Goal: Task Accomplishment & Management: Use online tool/utility

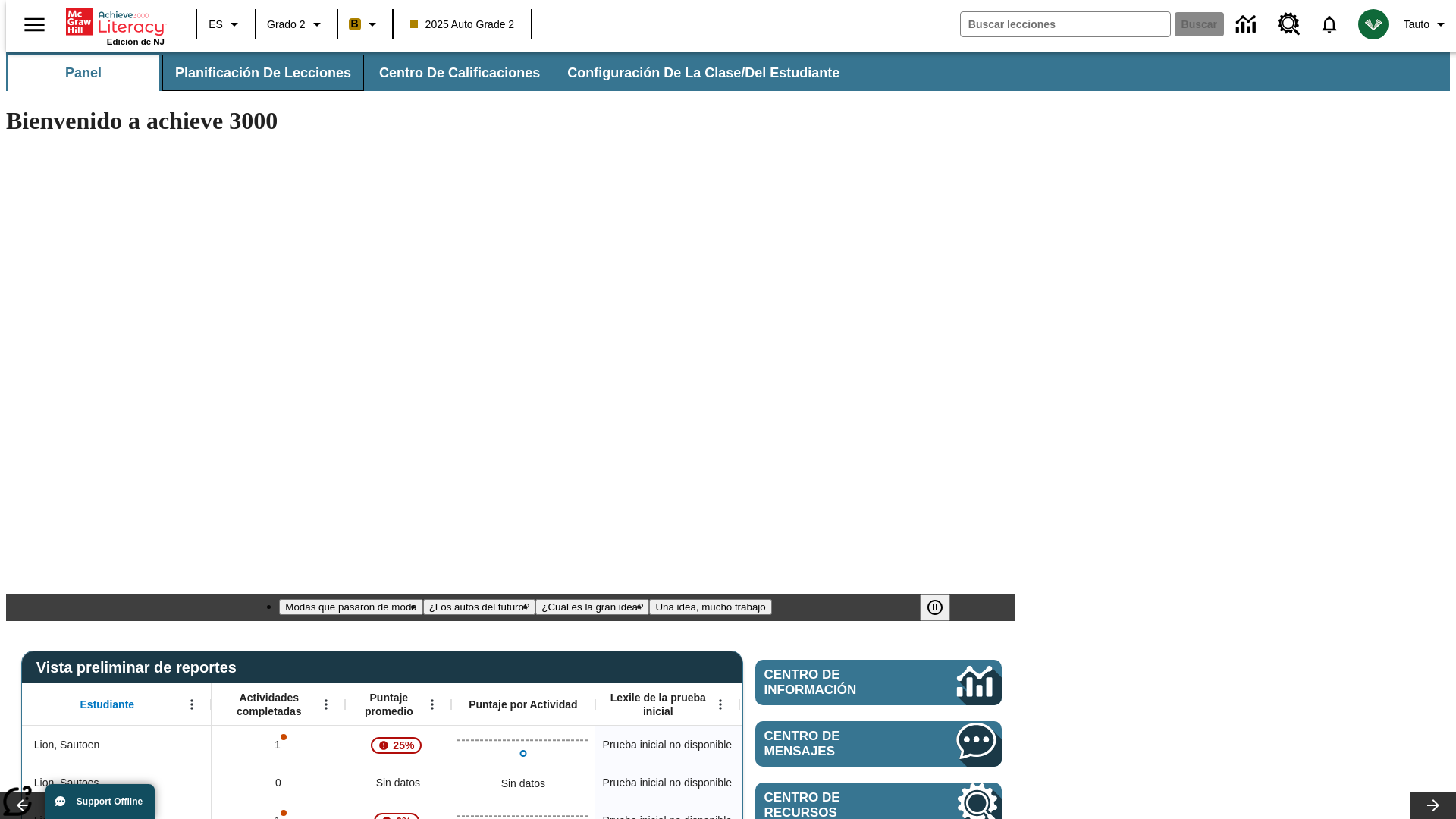
click at [254, 73] on span "Planificación de lecciones" at bounding box center [263, 73] width 176 height 18
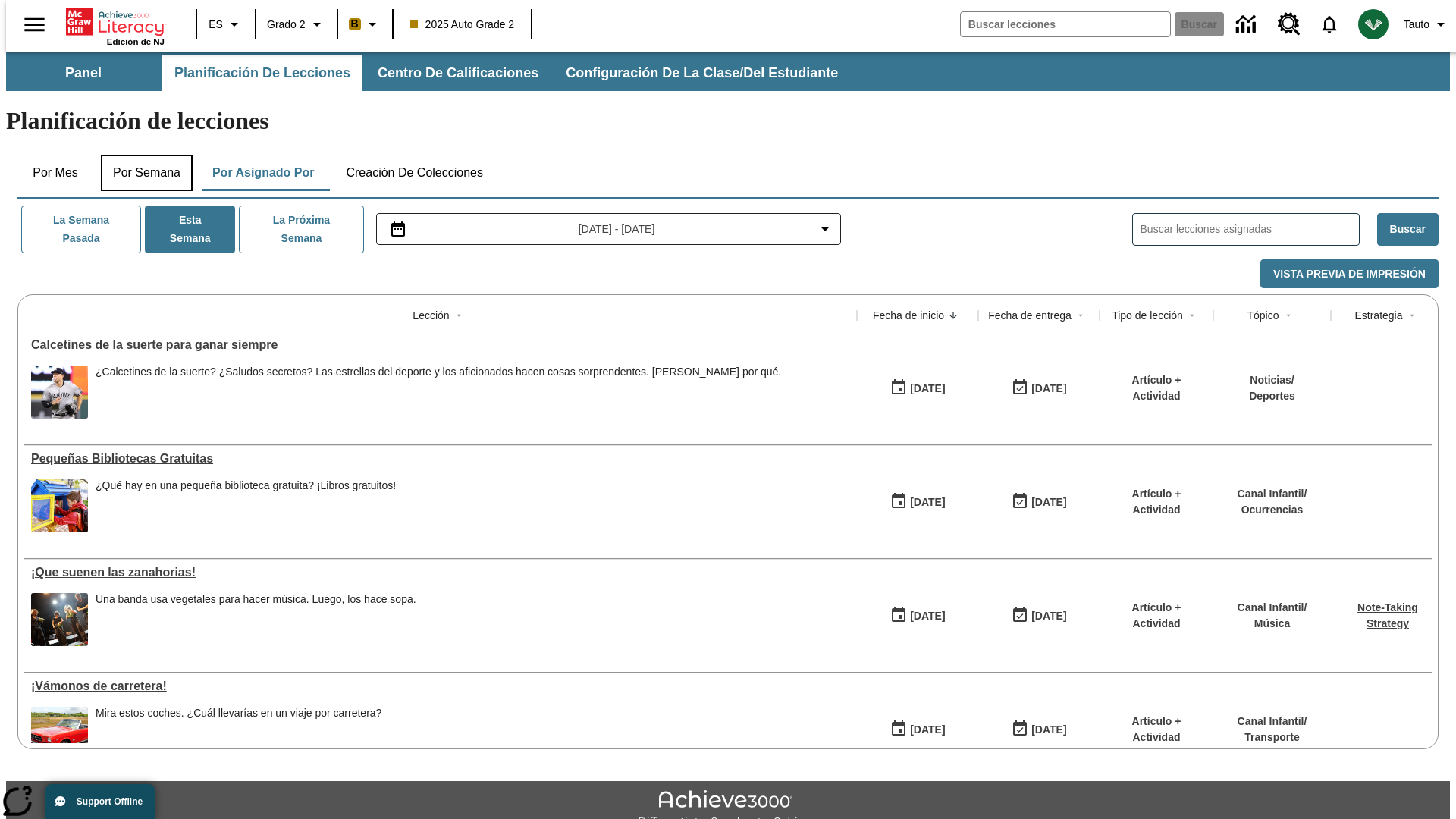
click at [142, 155] on button "Por semana" at bounding box center [147, 173] width 92 height 36
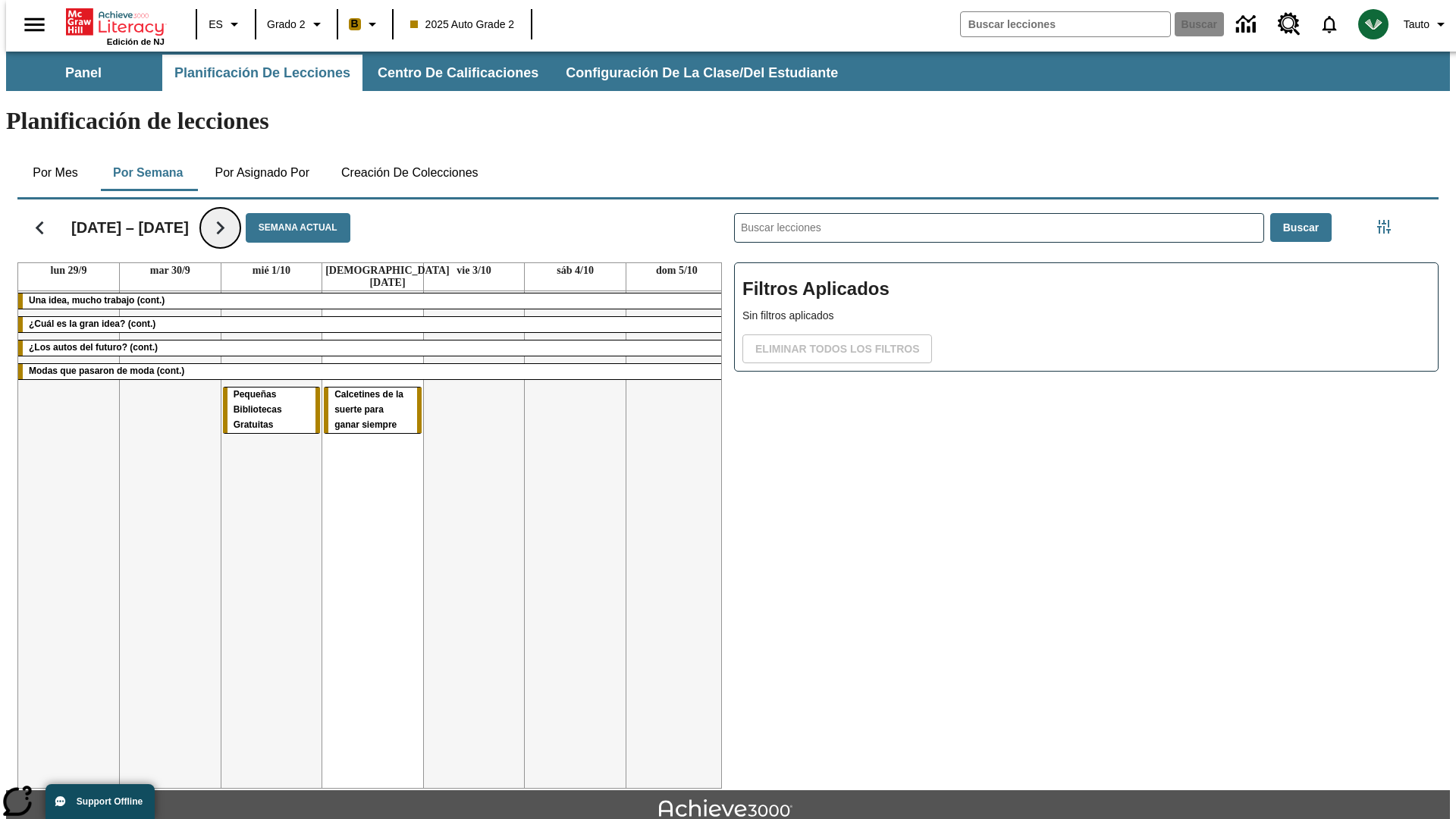
click at [233, 215] on icon "Seguir" at bounding box center [220, 228] width 26 height 26
click at [207, 215] on icon "Seguir" at bounding box center [220, 228] width 26 height 26
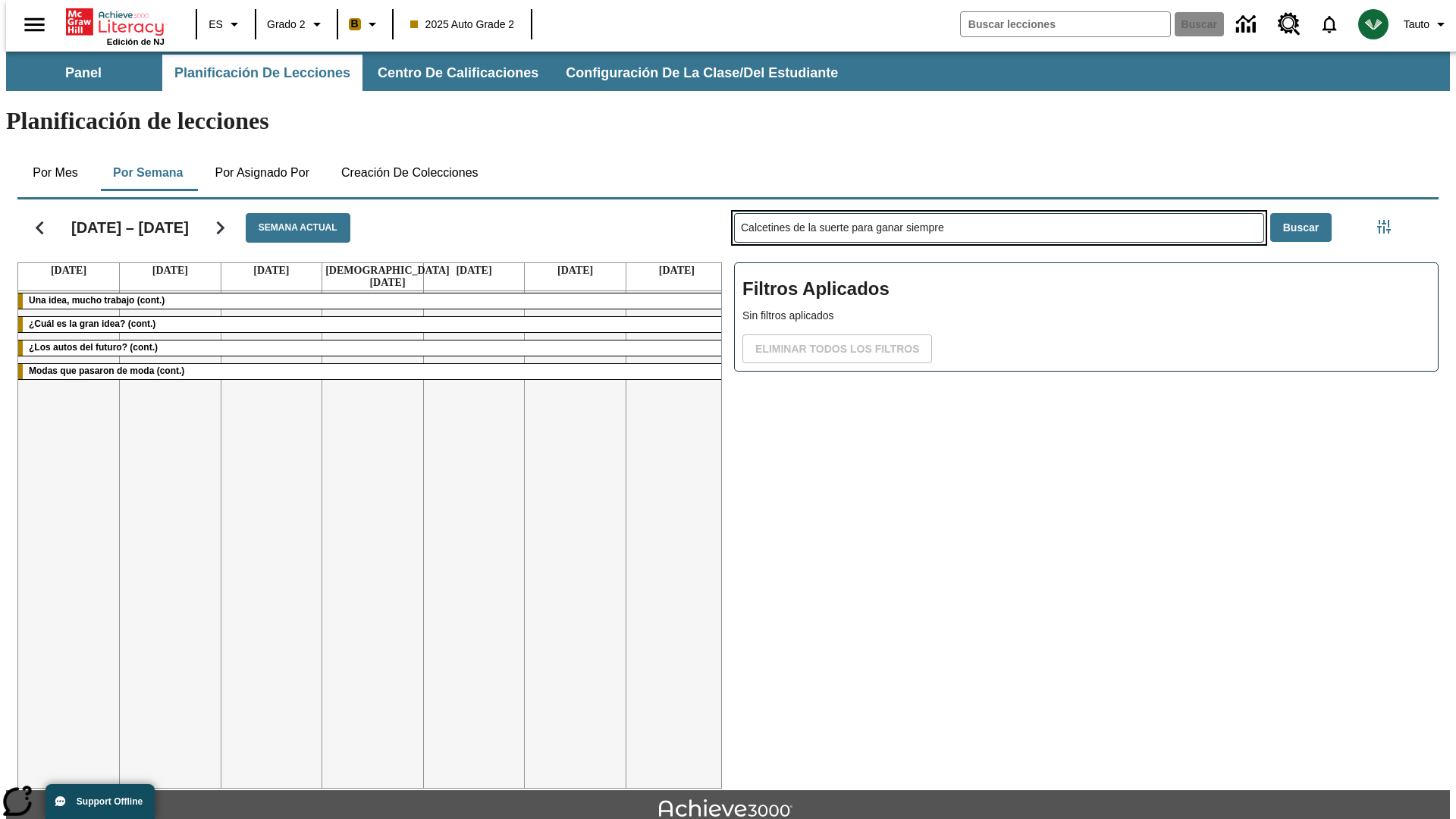
type input "Calcetines de la suerte para ganar siempre"
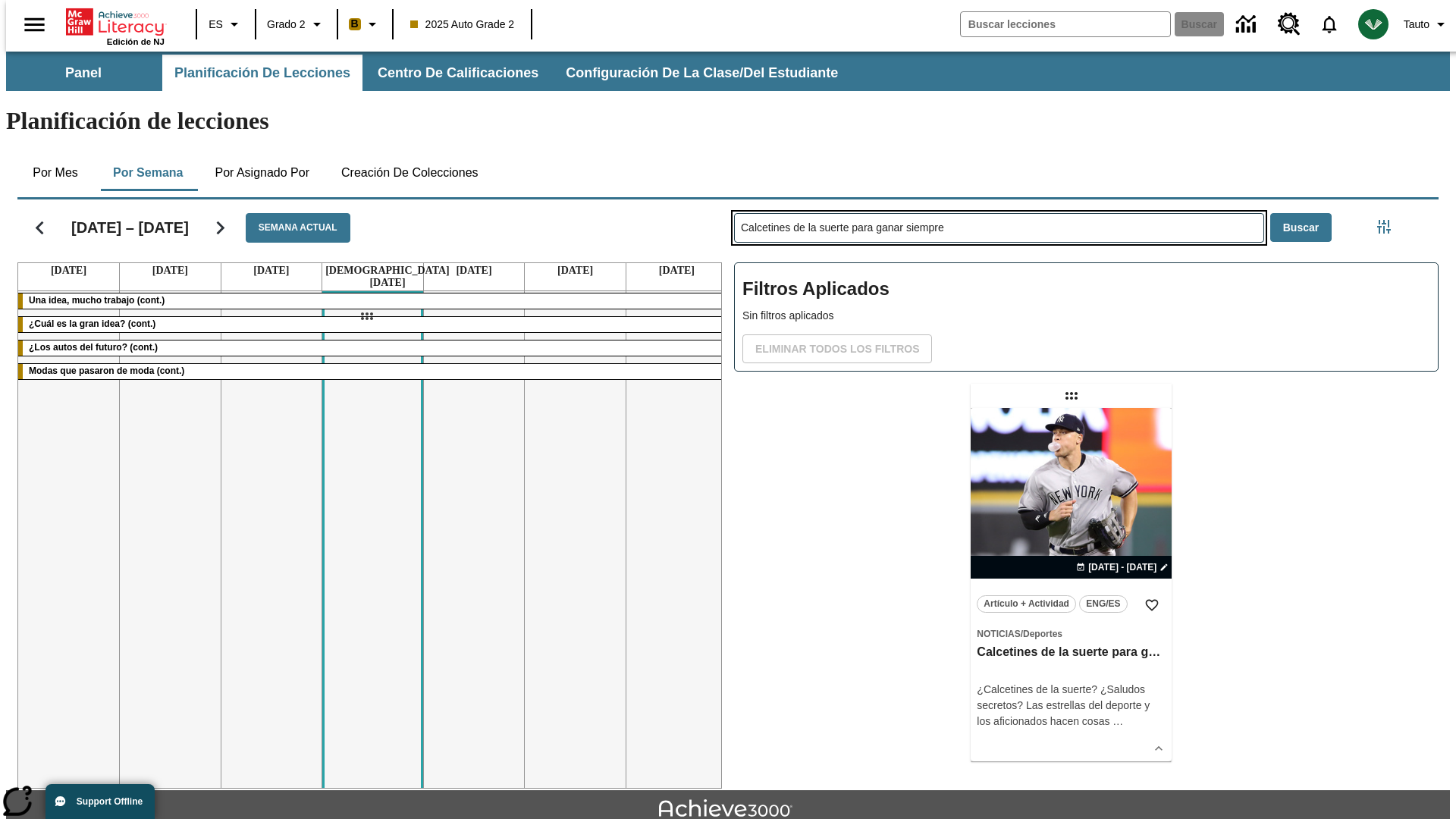
drag, startPoint x: 1073, startPoint y: 336, endPoint x: 366, endPoint y: 316, distance: 707.3
click at [366, 316] on div "[DATE] – [DATE] Semana actual [DATE] [DATE] [DATE] [DATE] [DATE] [DATE] [DATE] …" at bounding box center [722, 491] width 1433 height 595
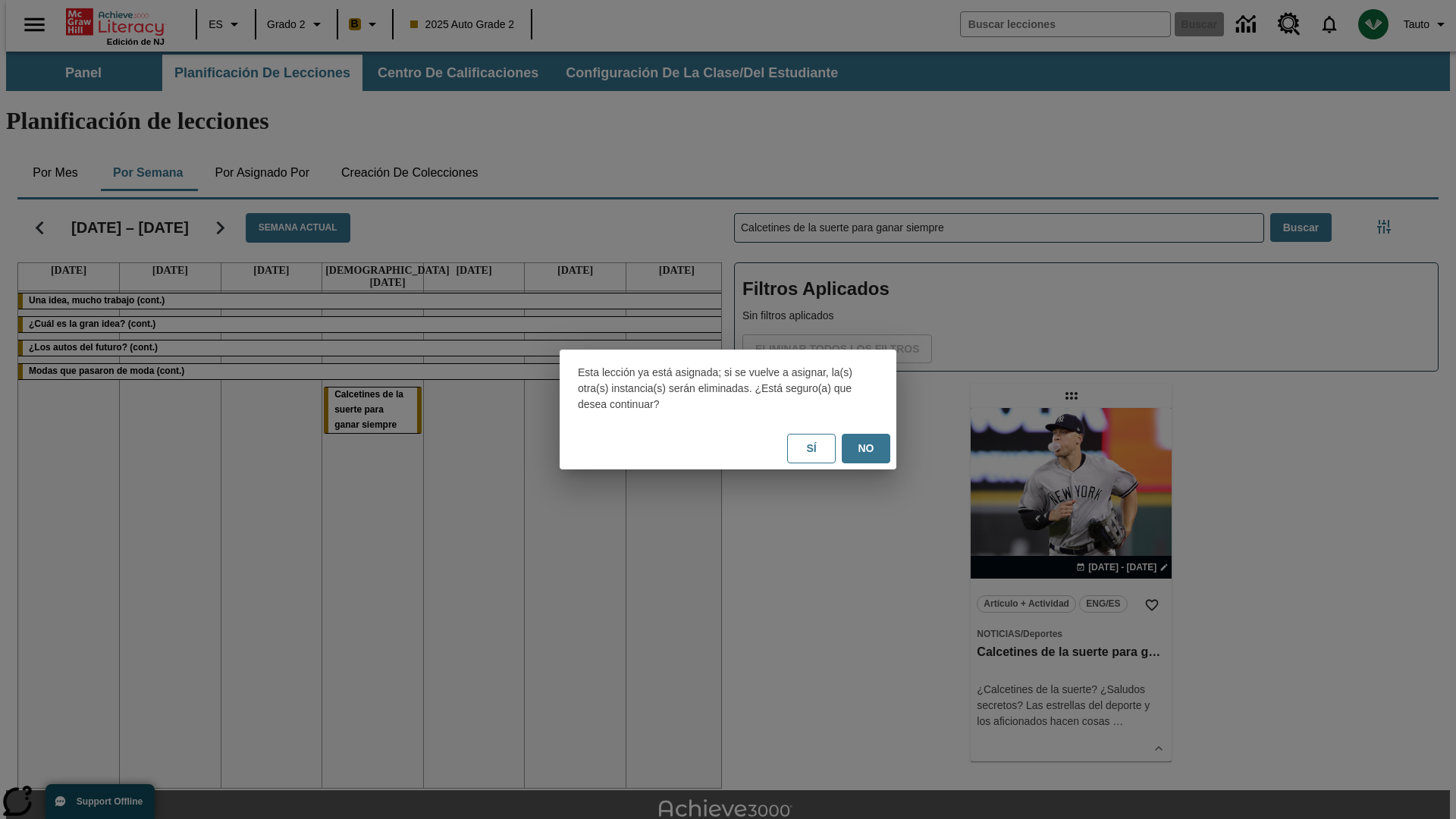
click at [866, 448] on button "No" at bounding box center [865, 449] width 48 height 30
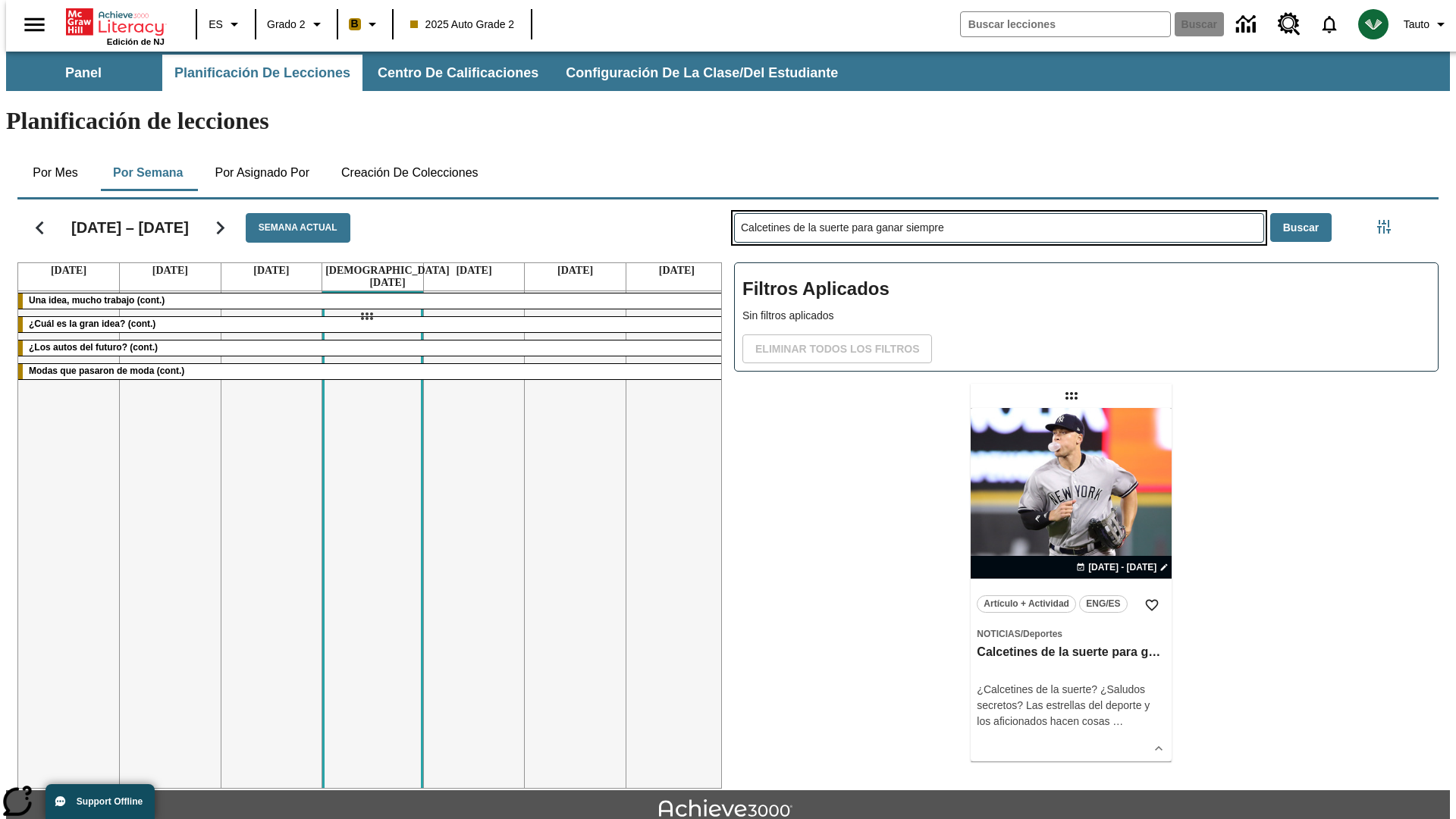
drag, startPoint x: 1073, startPoint y: 336, endPoint x: 366, endPoint y: 316, distance: 707.3
click at [366, 316] on div "[DATE] – [DATE] Semana actual [DATE] [DATE] [DATE] [DATE] [DATE] [DATE] [DATE] …" at bounding box center [722, 491] width 1433 height 595
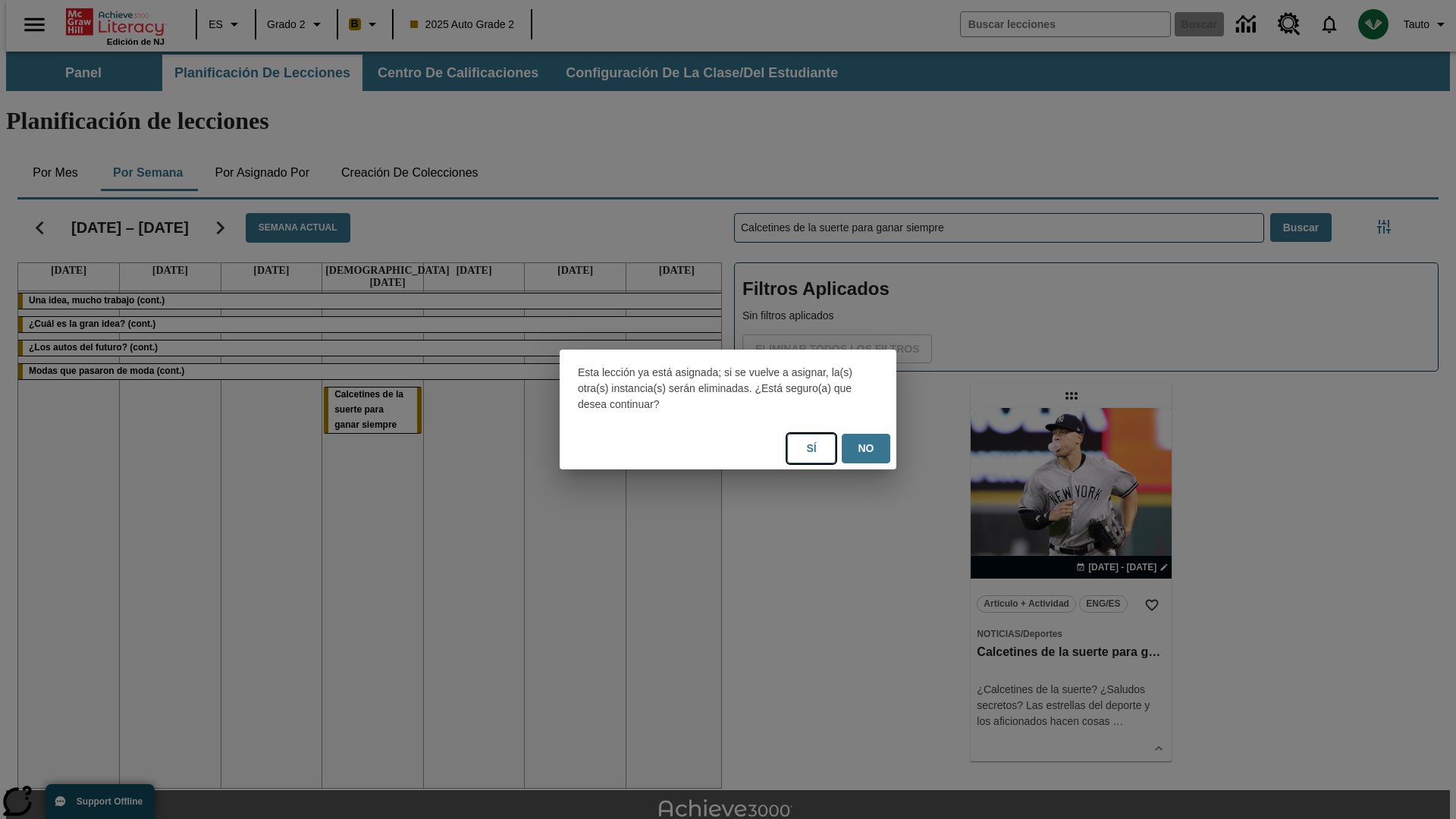
click at [812, 448] on button "Sí" at bounding box center [811, 449] width 48 height 30
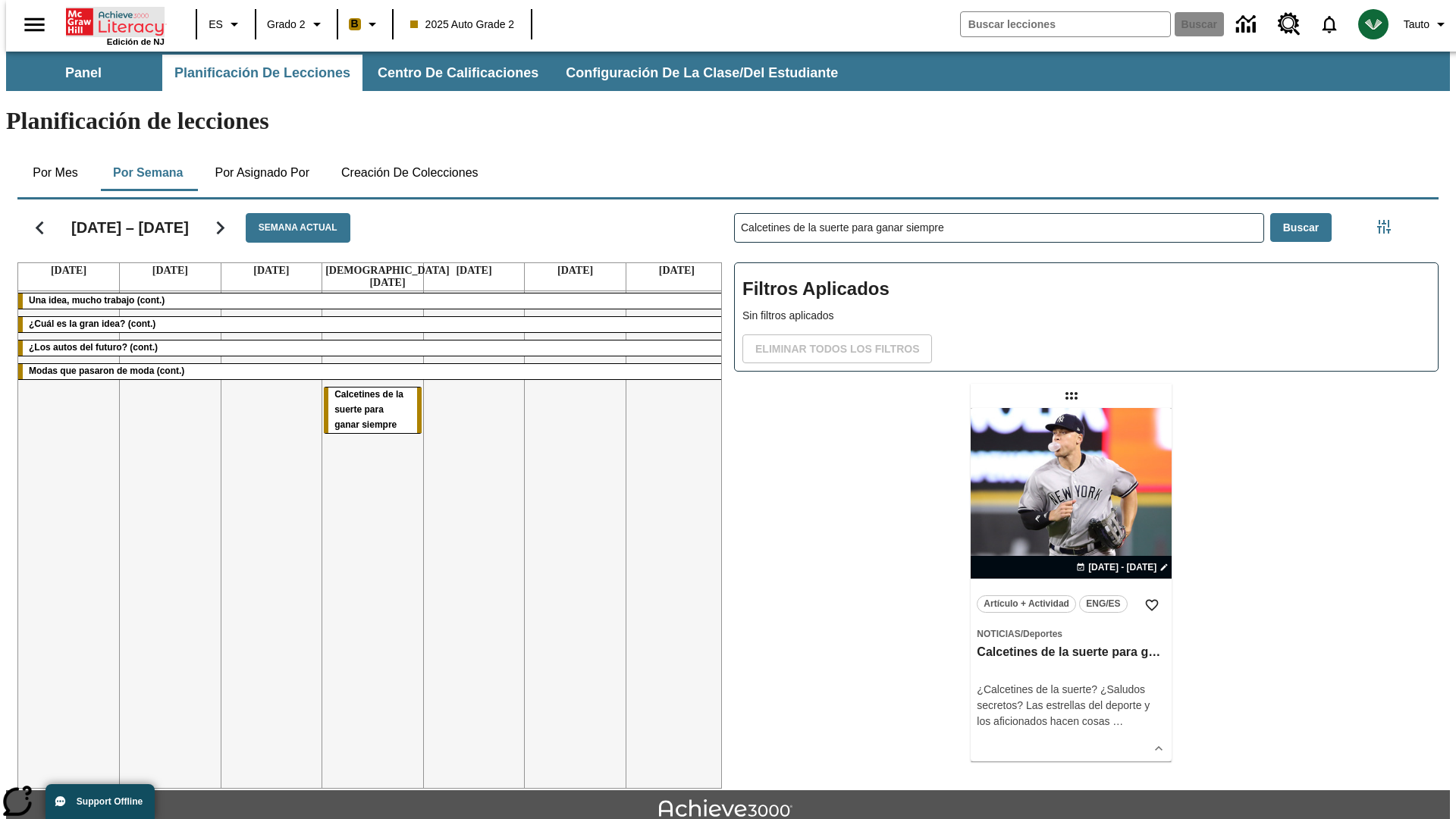
click at [109, 20] on icon "Portada" at bounding box center [116, 22] width 101 height 30
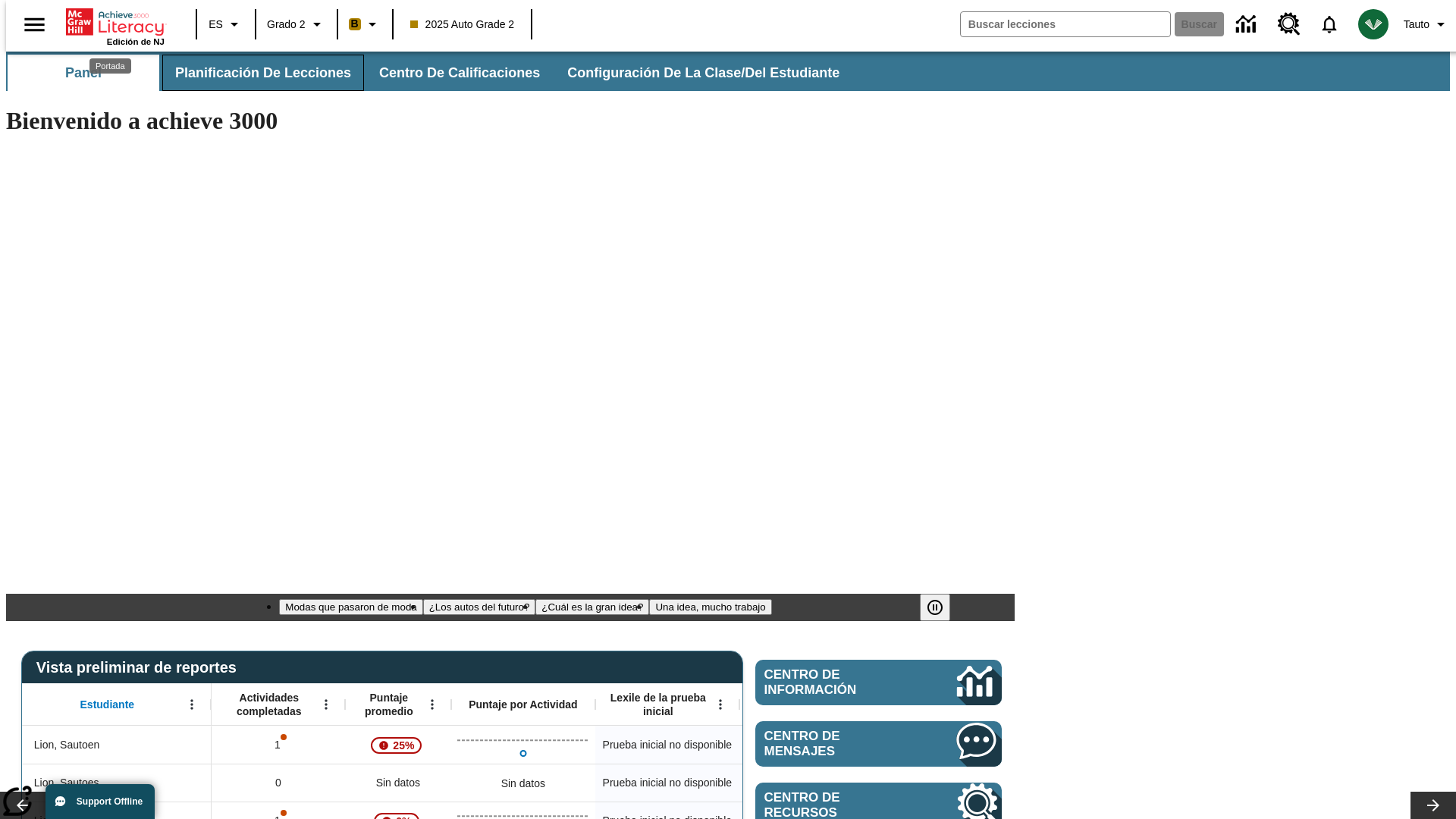
click at [254, 73] on span "Planificación de lecciones" at bounding box center [263, 73] width 176 height 18
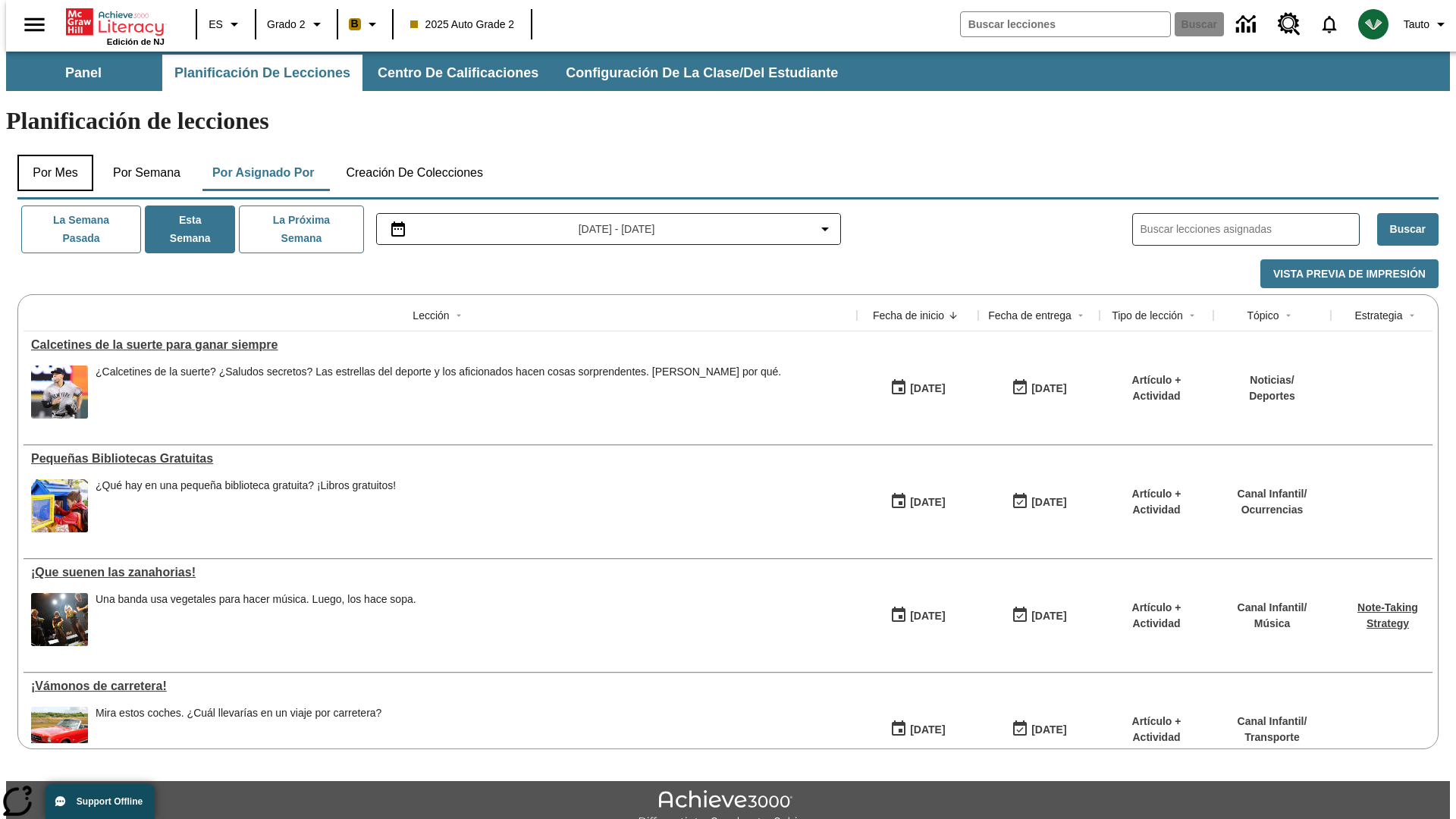
click at [49, 155] on button "Por mes" at bounding box center [55, 173] width 76 height 36
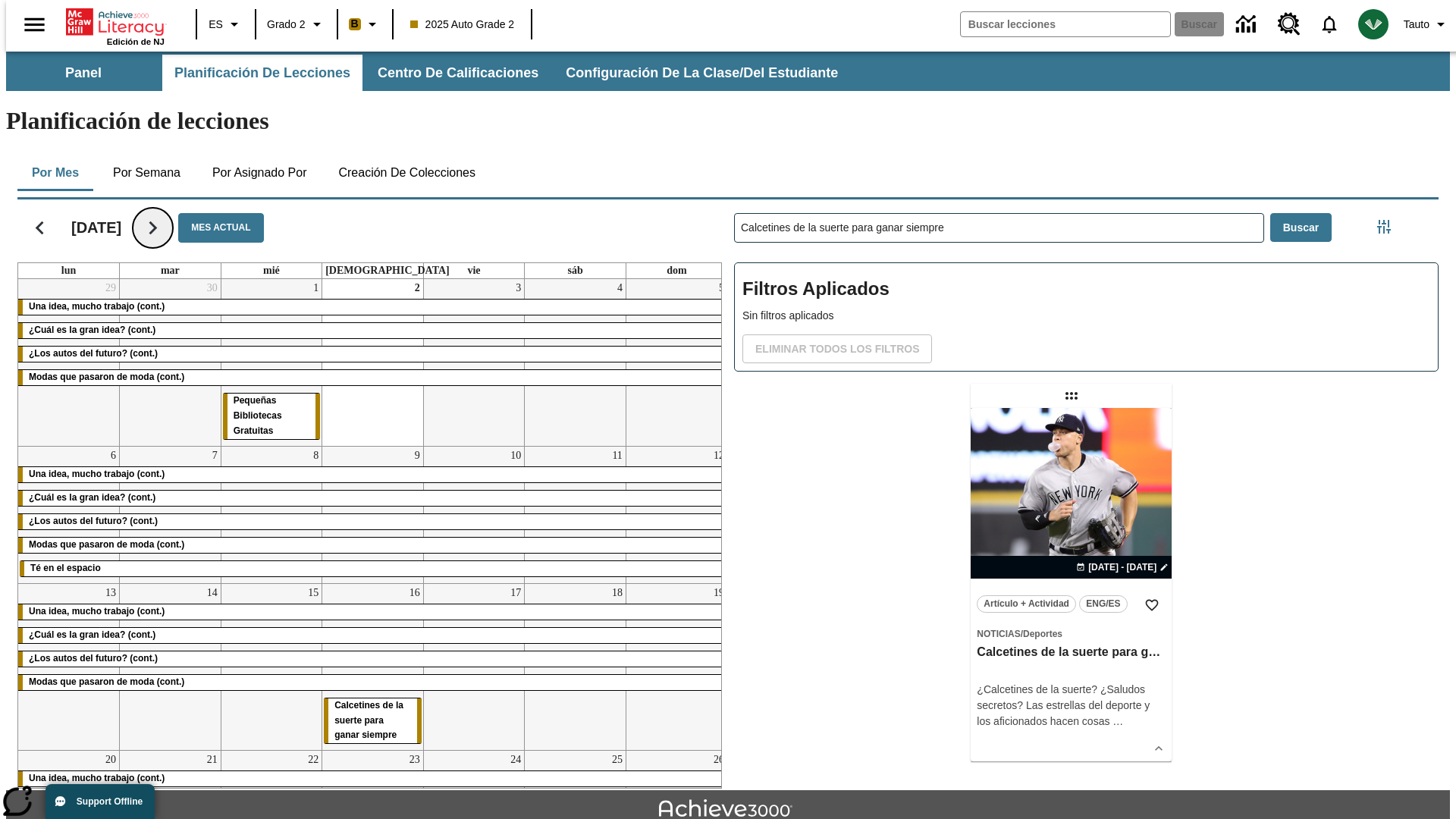
click at [166, 215] on icon "Seguir" at bounding box center [152, 228] width 26 height 26
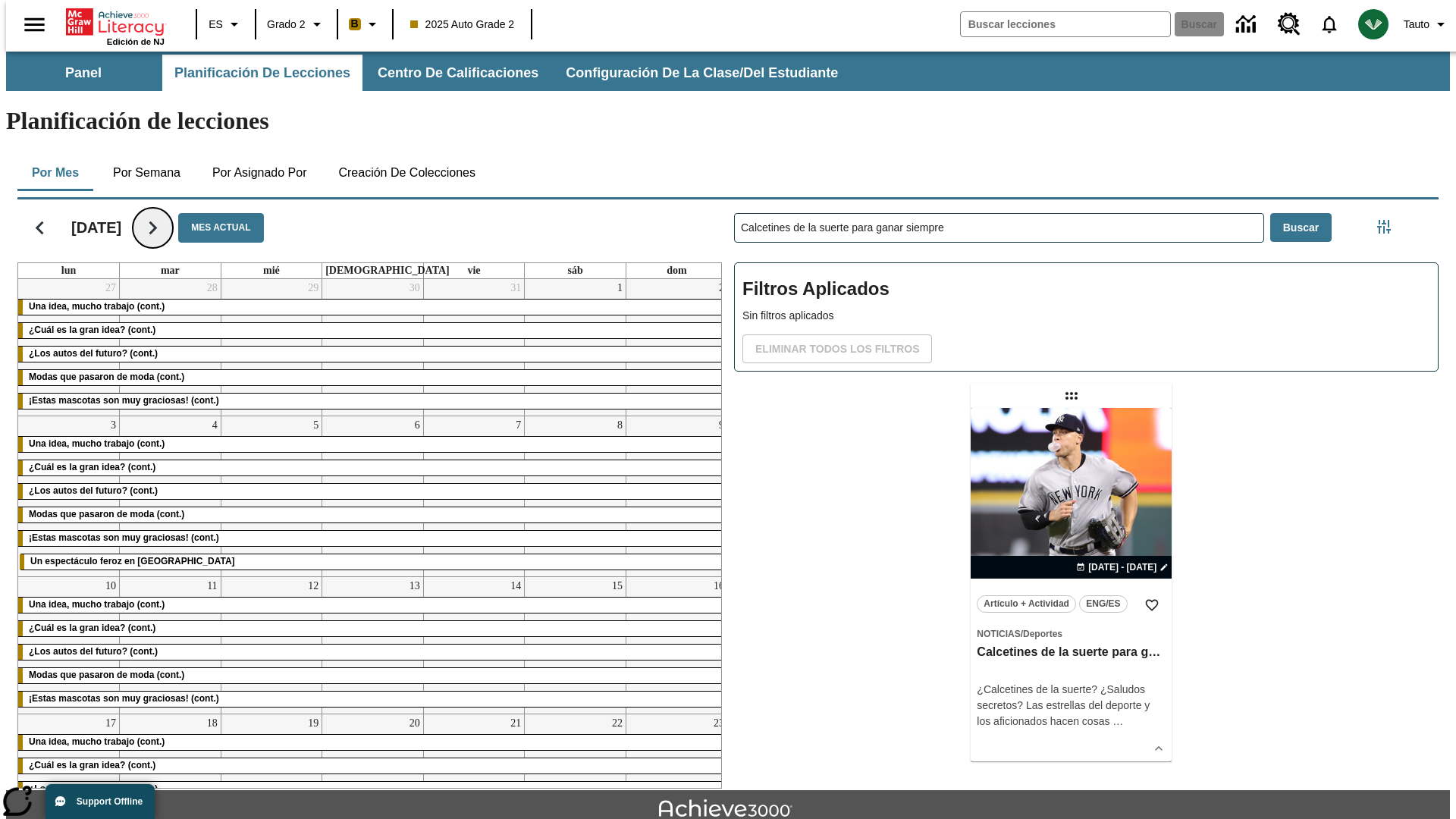
click at [166, 215] on icon "Seguir" at bounding box center [152, 228] width 26 height 26
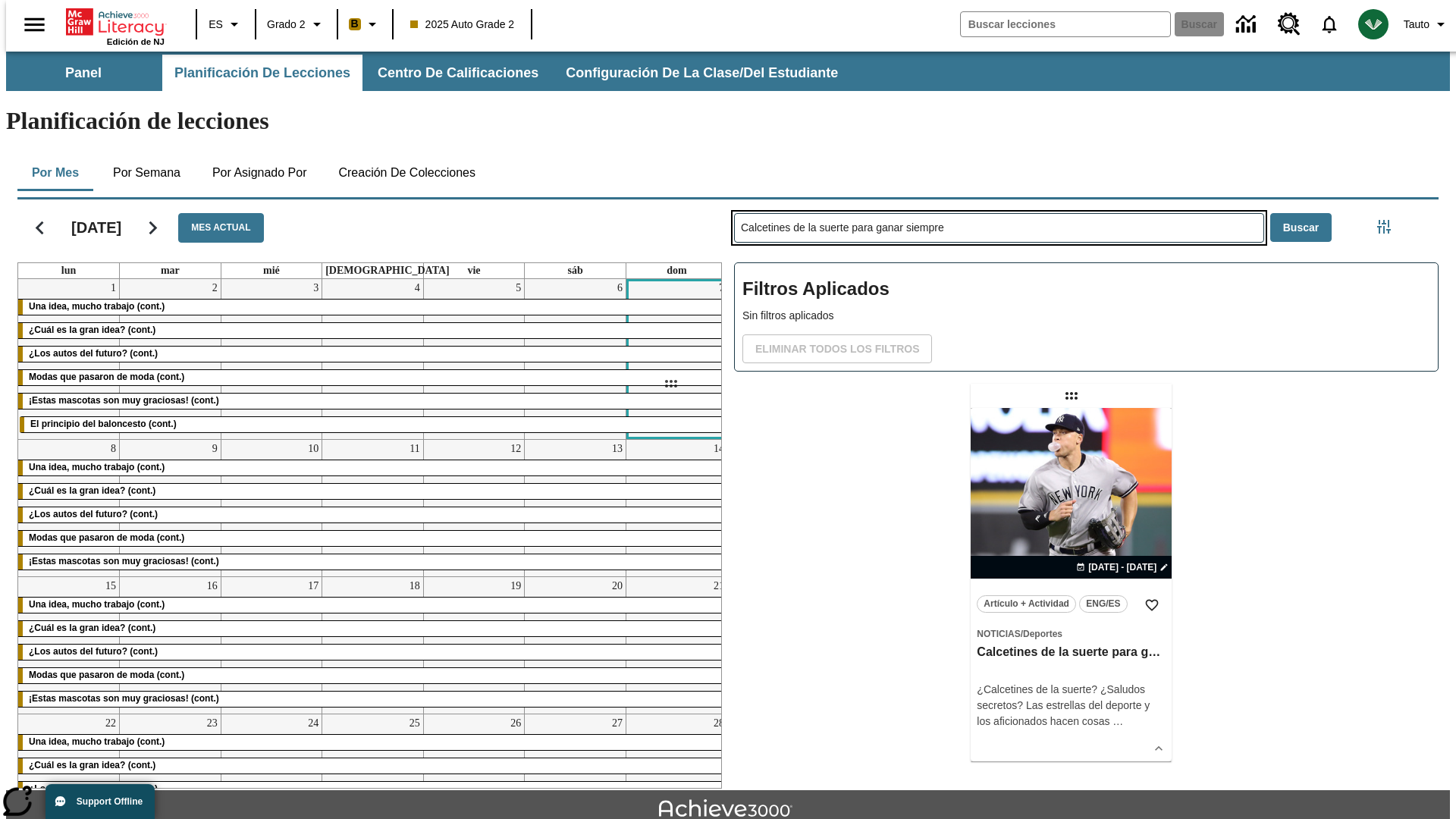
drag, startPoint x: 1073, startPoint y: 336, endPoint x: 670, endPoint y: 384, distance: 405.8
click at [670, 384] on div "[DATE] Mes actual lun mar mié jue vie sáb dom 1 Una idea, mucho trabajo (cont.)…" at bounding box center [722, 491] width 1433 height 595
